Goal: Obtain resource: Download file/media

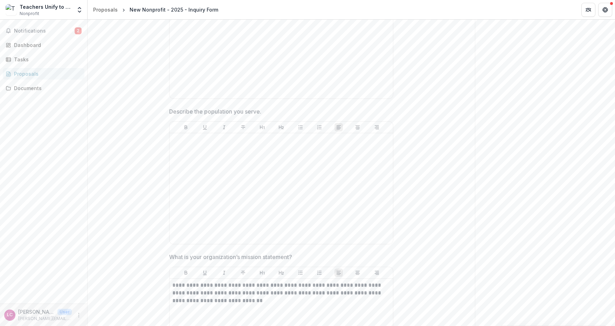
scroll to position [94, 0]
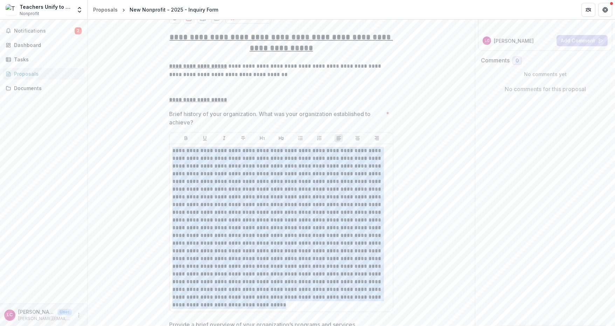
drag, startPoint x: 172, startPoint y: 149, endPoint x: 206, endPoint y: 304, distance: 158.3
click at [199, 312] on div "Brief history of your organization. What was your organization established to a…" at bounding box center [281, 212] width 224 height 205
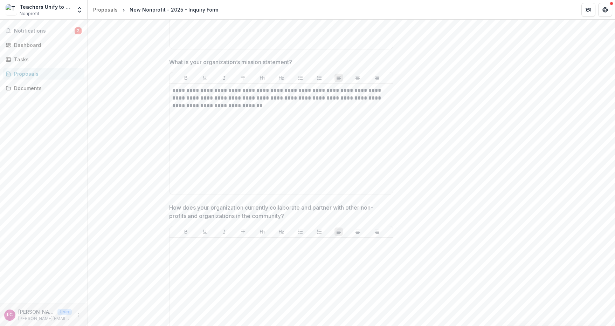
scroll to position [592, 0]
click at [193, 241] on div at bounding box center [281, 291] width 218 height 105
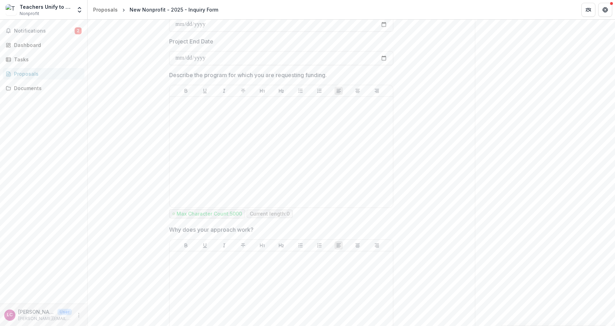
scroll to position [1247, 0]
click at [185, 115] on div at bounding box center [281, 150] width 218 height 105
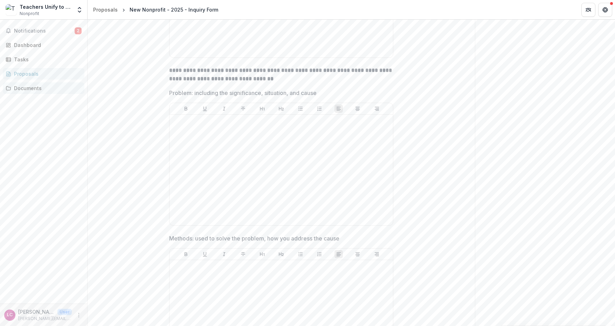
scroll to position [2730, 0]
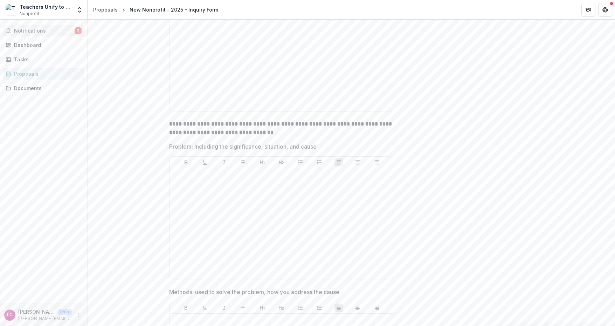
click at [77, 31] on span "2" at bounding box center [78, 30] width 7 height 7
click at [59, 152] on div "Notifications 2 Unread 2 Archived [PERSON_NAME] changed New Nonprofit - 2025 - …" at bounding box center [43, 162] width 87 height 284
click at [28, 89] on div "Documents" at bounding box center [46, 87] width 65 height 7
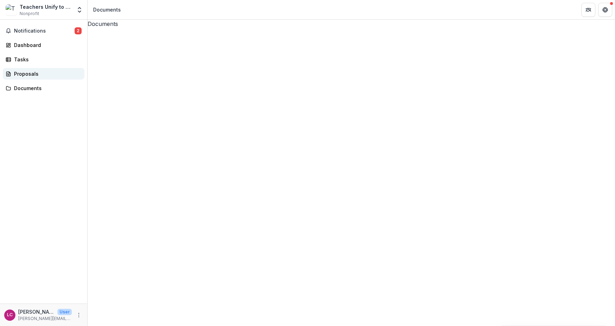
click at [29, 71] on div "Proposals" at bounding box center [46, 73] width 65 height 7
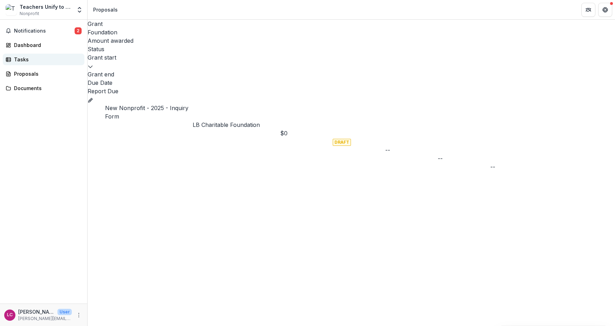
click at [20, 58] on div "Tasks" at bounding box center [46, 59] width 65 height 7
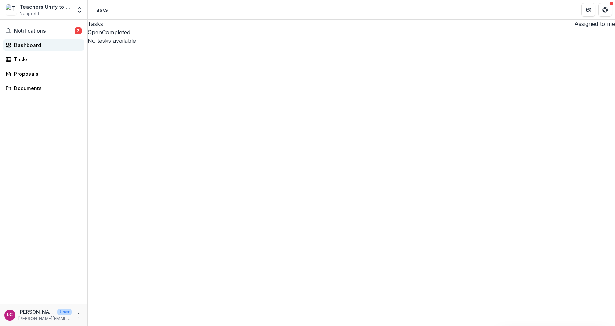
click at [19, 44] on div "Dashboard" at bounding box center [46, 44] width 65 height 7
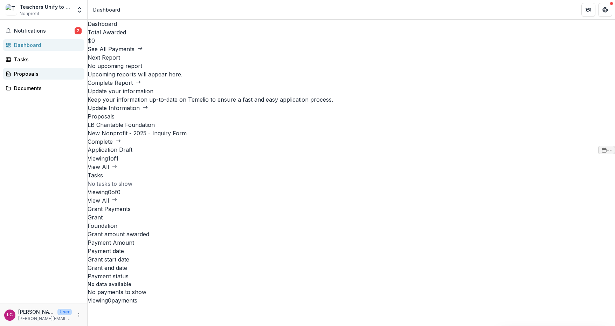
click at [22, 71] on div "Proposals" at bounding box center [46, 73] width 65 height 7
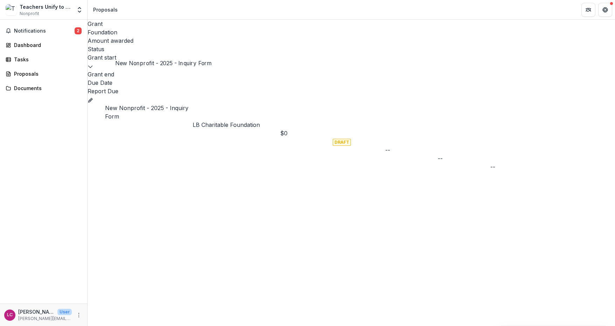
click at [140, 104] on link "New Nonprofit - 2025 - Inquiry Form" at bounding box center [146, 111] width 83 height 15
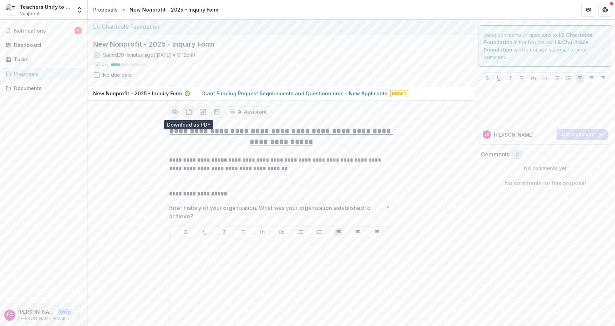
click at [190, 111] on icon "download-proposal" at bounding box center [188, 111] width 7 height 7
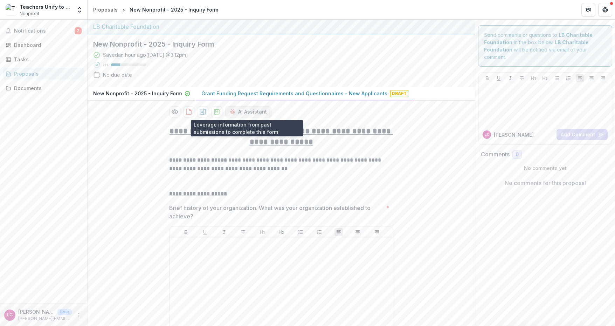
click at [244, 111] on button "AI Assistant" at bounding box center [248, 111] width 46 height 11
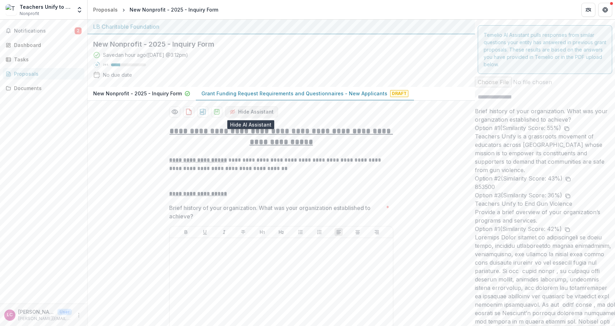
click at [252, 110] on button "Hide Assistant" at bounding box center [251, 111] width 53 height 11
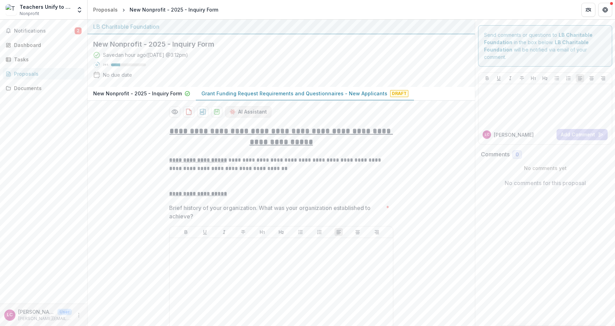
click at [252, 110] on button "AI Assistant" at bounding box center [248, 111] width 46 height 11
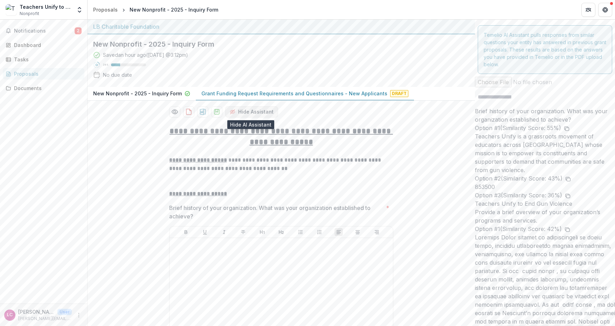
click at [257, 113] on button "Hide Assistant" at bounding box center [251, 111] width 53 height 11
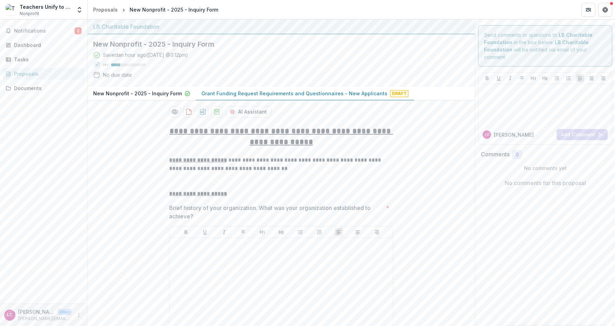
click at [240, 95] on p "Grant Funding Request Requirements and Questionnaires - New Applicants" at bounding box center [295, 93] width 186 height 7
click at [149, 92] on p "New Nonprofit - 2025 - Inquiry Form" at bounding box center [137, 93] width 89 height 7
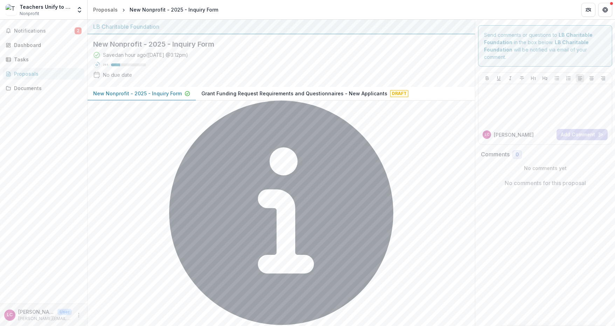
click at [244, 93] on p "Grant Funding Request Requirements and Questionnaires - New Applicants" at bounding box center [295, 93] width 186 height 7
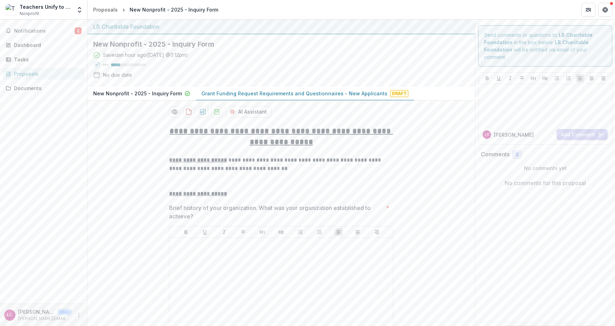
type input "********"
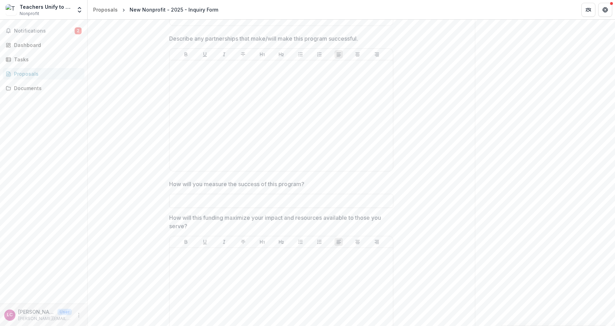
scroll to position [1761, 0]
